Goal: Task Accomplishment & Management: Manage account settings

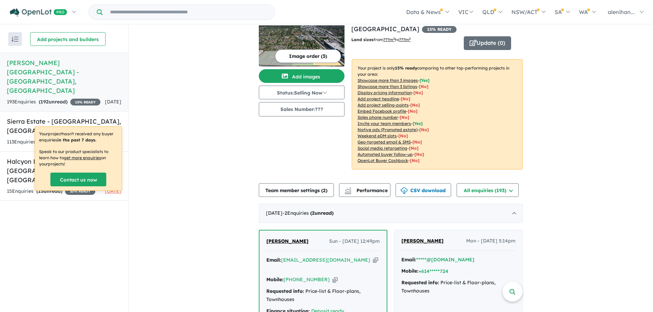
scroll to position [34, 0]
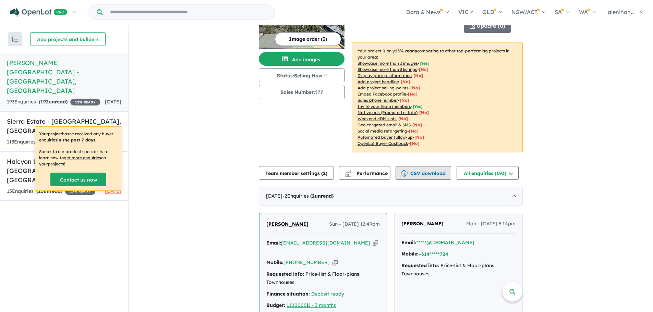
click at [420, 166] on button "CSV download" at bounding box center [423, 173] width 56 height 14
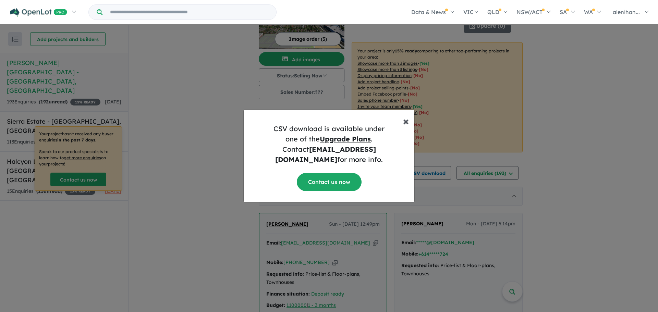
click at [406, 127] on span "×" at bounding box center [406, 121] width 6 height 14
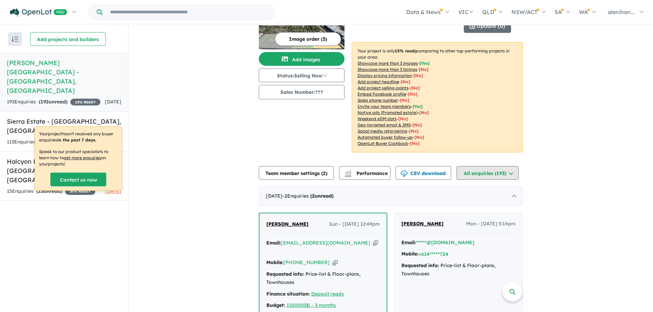
click at [511, 166] on button "All enquiries ( 193 )" at bounding box center [487, 173] width 62 height 14
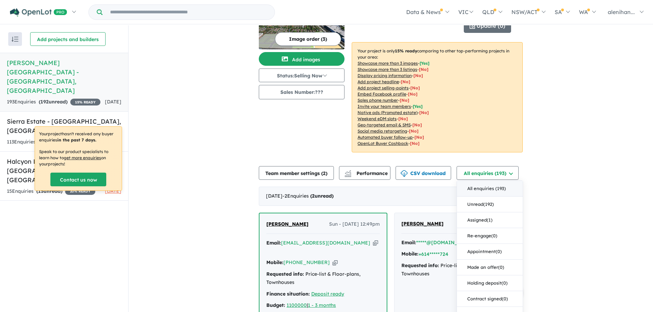
click at [494, 181] on button "All enquiries ( 193 )" at bounding box center [490, 189] width 66 height 16
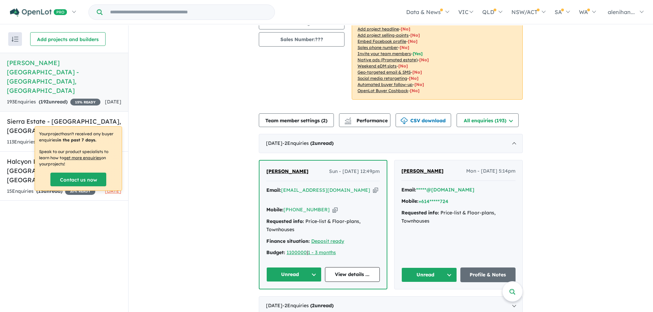
scroll to position [103, 0]
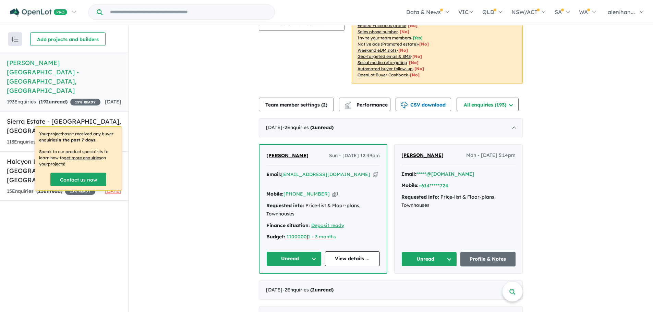
click at [373, 172] on icon "button" at bounding box center [375, 174] width 5 height 7
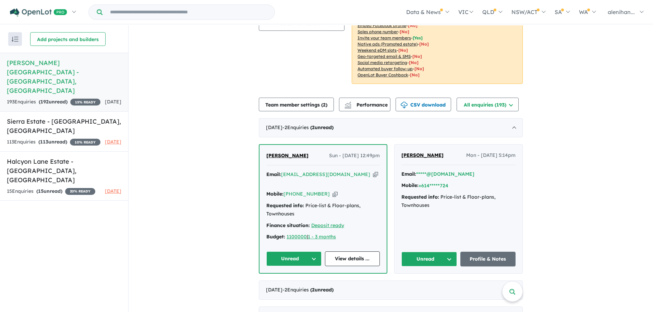
click at [332, 192] on icon "button" at bounding box center [334, 194] width 5 height 7
click at [432, 171] on button "*****@[DOMAIN_NAME]" at bounding box center [445, 174] width 58 height 7
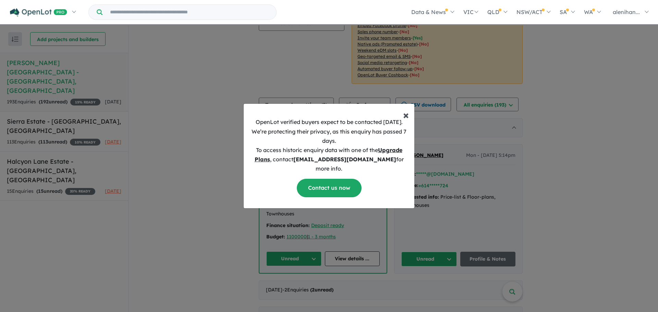
click at [405, 119] on span "×" at bounding box center [406, 115] width 6 height 14
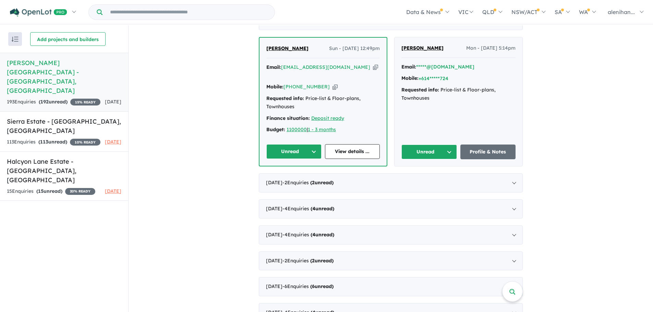
scroll to position [240, 0]
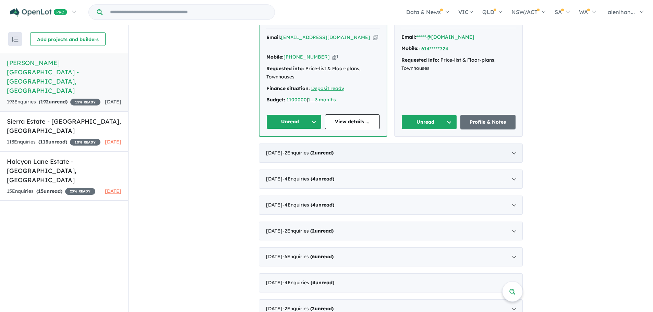
click at [514, 151] on div "[DATE] - 2 Enquir ies ( 2 unread)" at bounding box center [391, 153] width 264 height 19
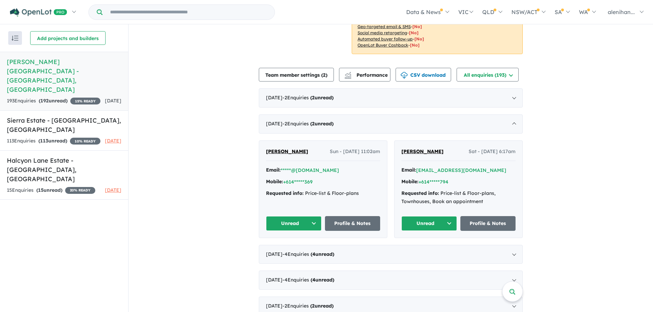
scroll to position [0, 0]
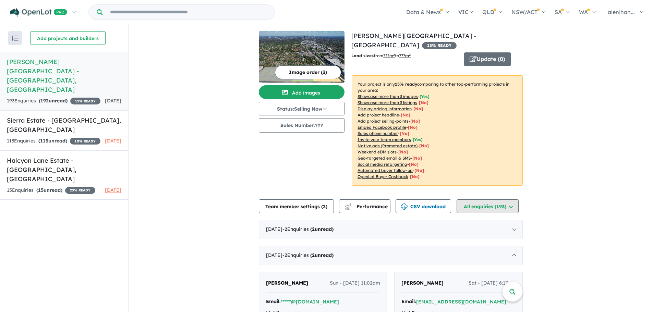
click at [513, 199] on button "All enquiries (193)" at bounding box center [487, 206] width 62 height 14
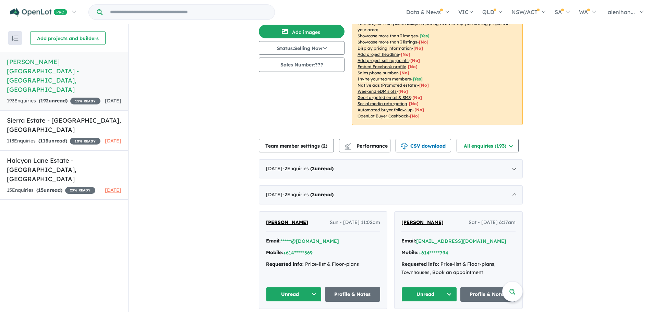
scroll to position [34, 0]
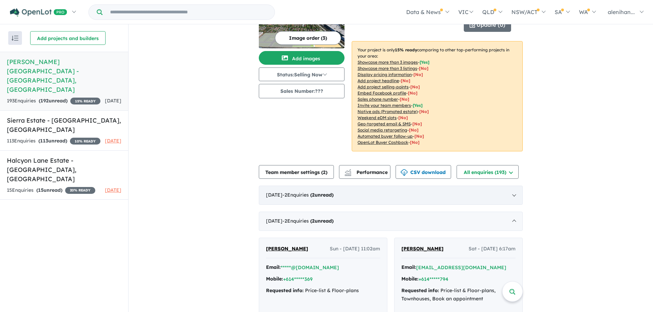
click at [512, 187] on div "[DATE] - 2 Enquir ies ( 2 unread)" at bounding box center [391, 195] width 264 height 19
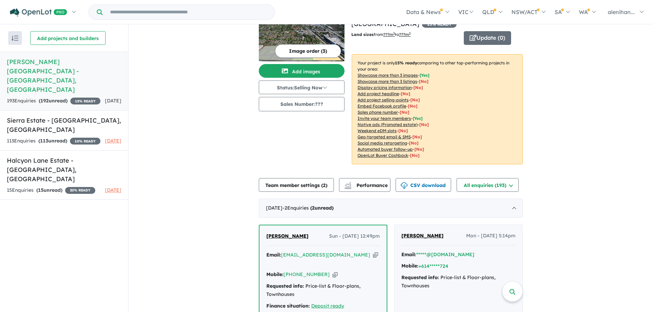
scroll to position [0, 0]
